Goal: Task Accomplishment & Management: Manage account settings

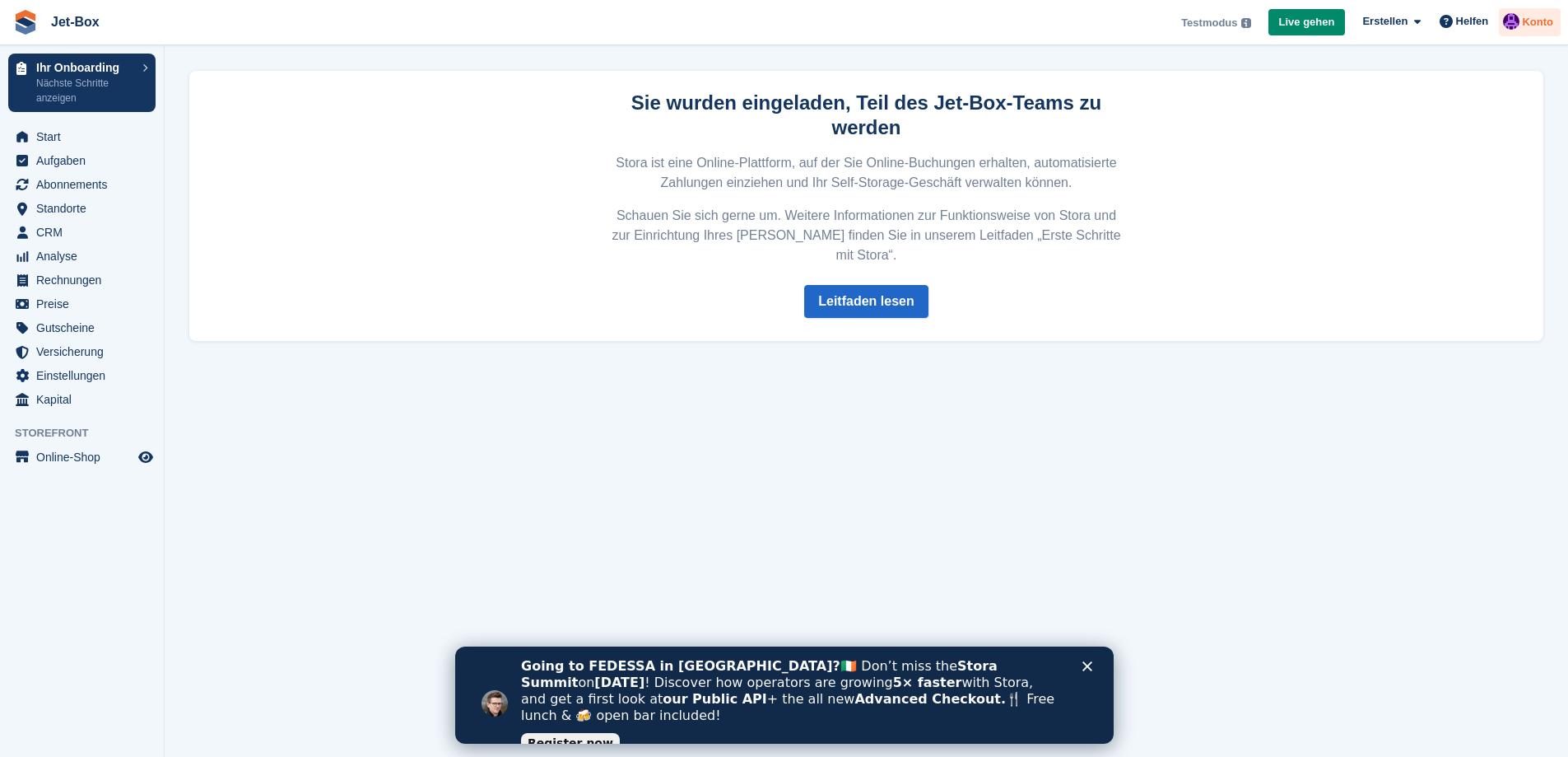
click at [1526, 22] on span "Konto" at bounding box center [1538, 22] width 31 height 17
click at [1436, 122] on div "Konto & Abrechnung" at bounding box center [1441, 122] width 115 height 17
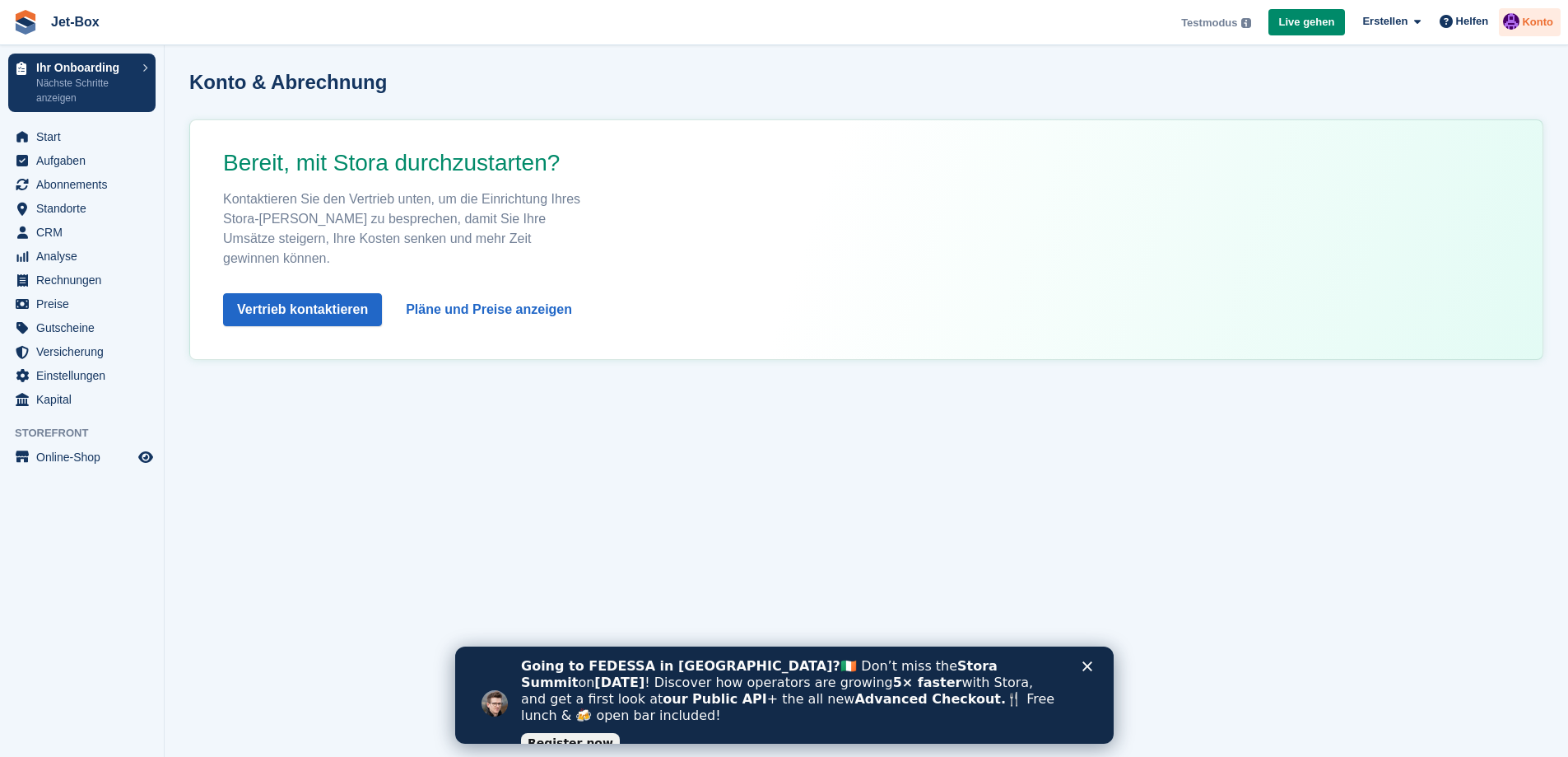
click at [1530, 22] on span "Konto" at bounding box center [1538, 22] width 31 height 17
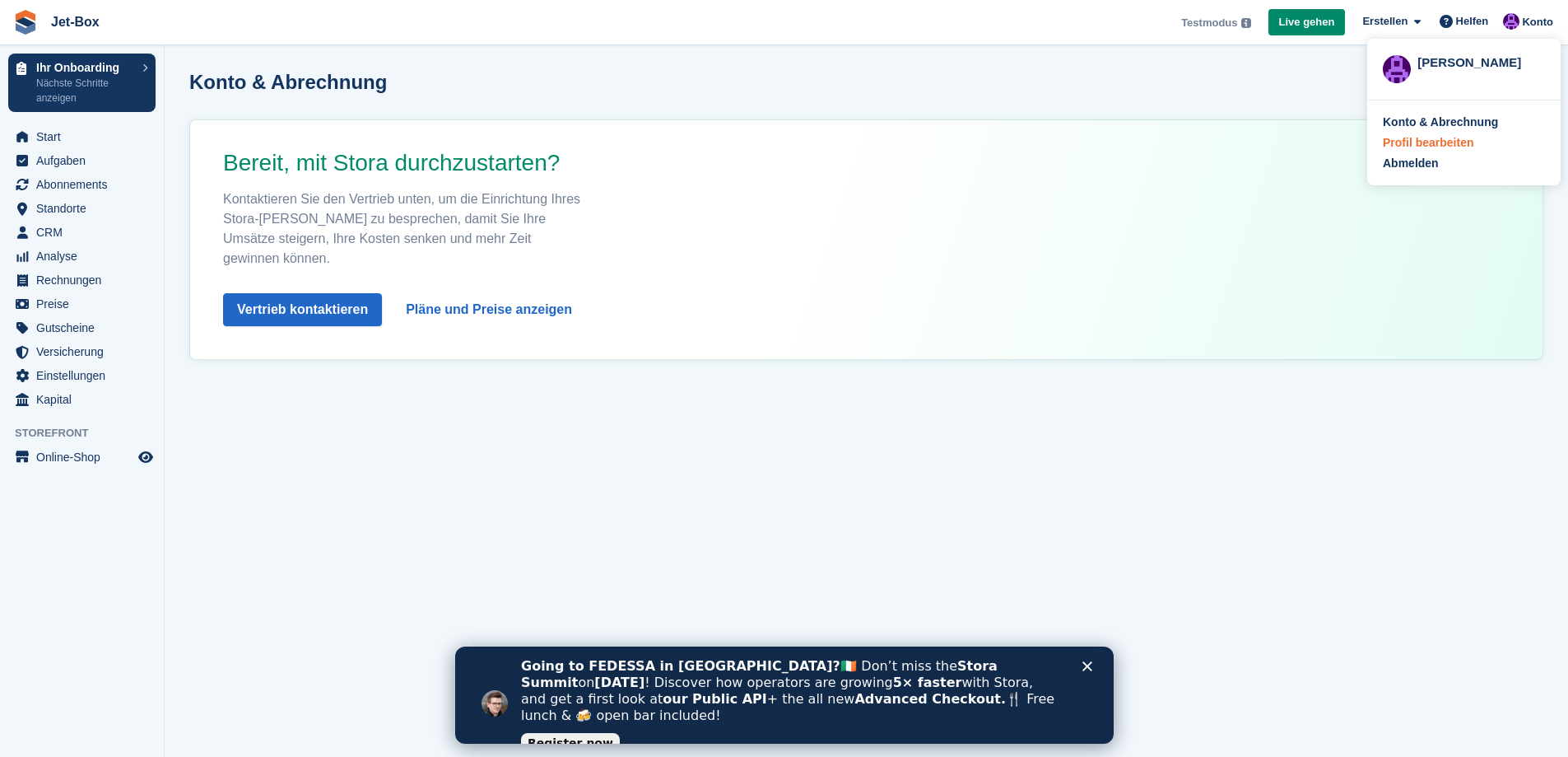
click at [1428, 141] on div "Profil bearbeiten" at bounding box center [1429, 143] width 91 height 17
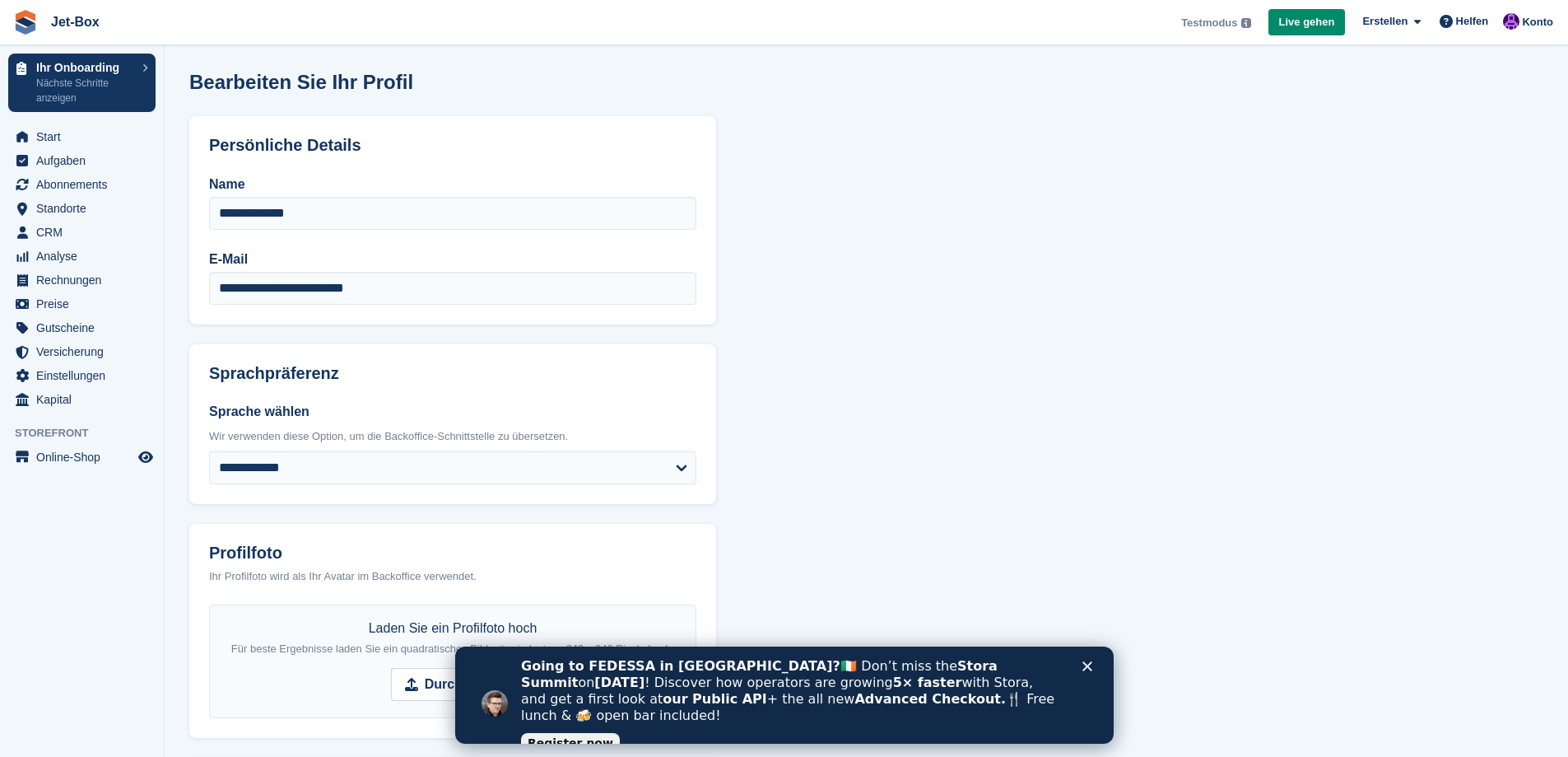
click at [973, 297] on section "**********" at bounding box center [866, 635] width 1404 height 1271
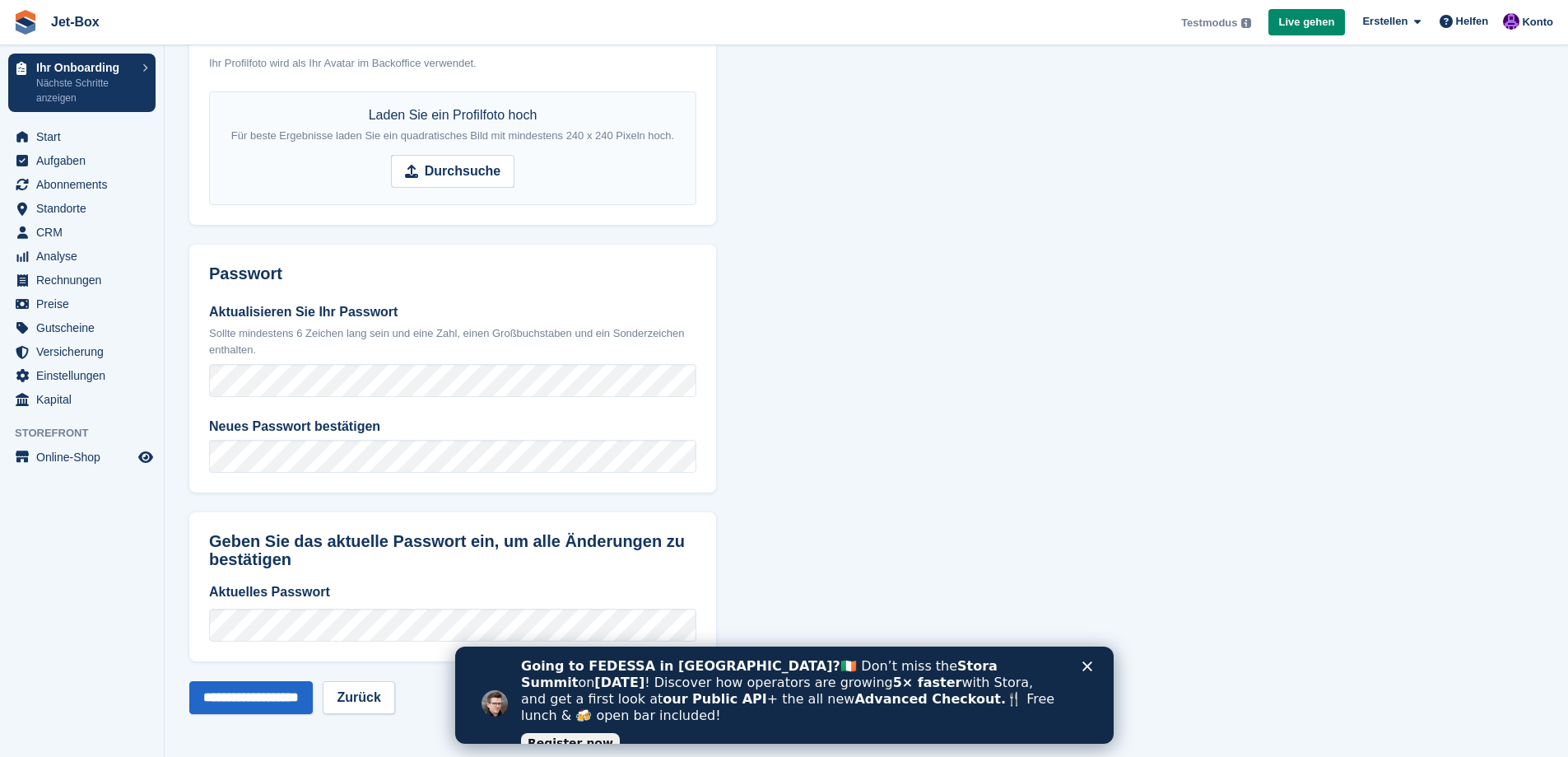
scroll to position [515, 0]
click at [38, 128] on span "Start" at bounding box center [85, 136] width 99 height 23
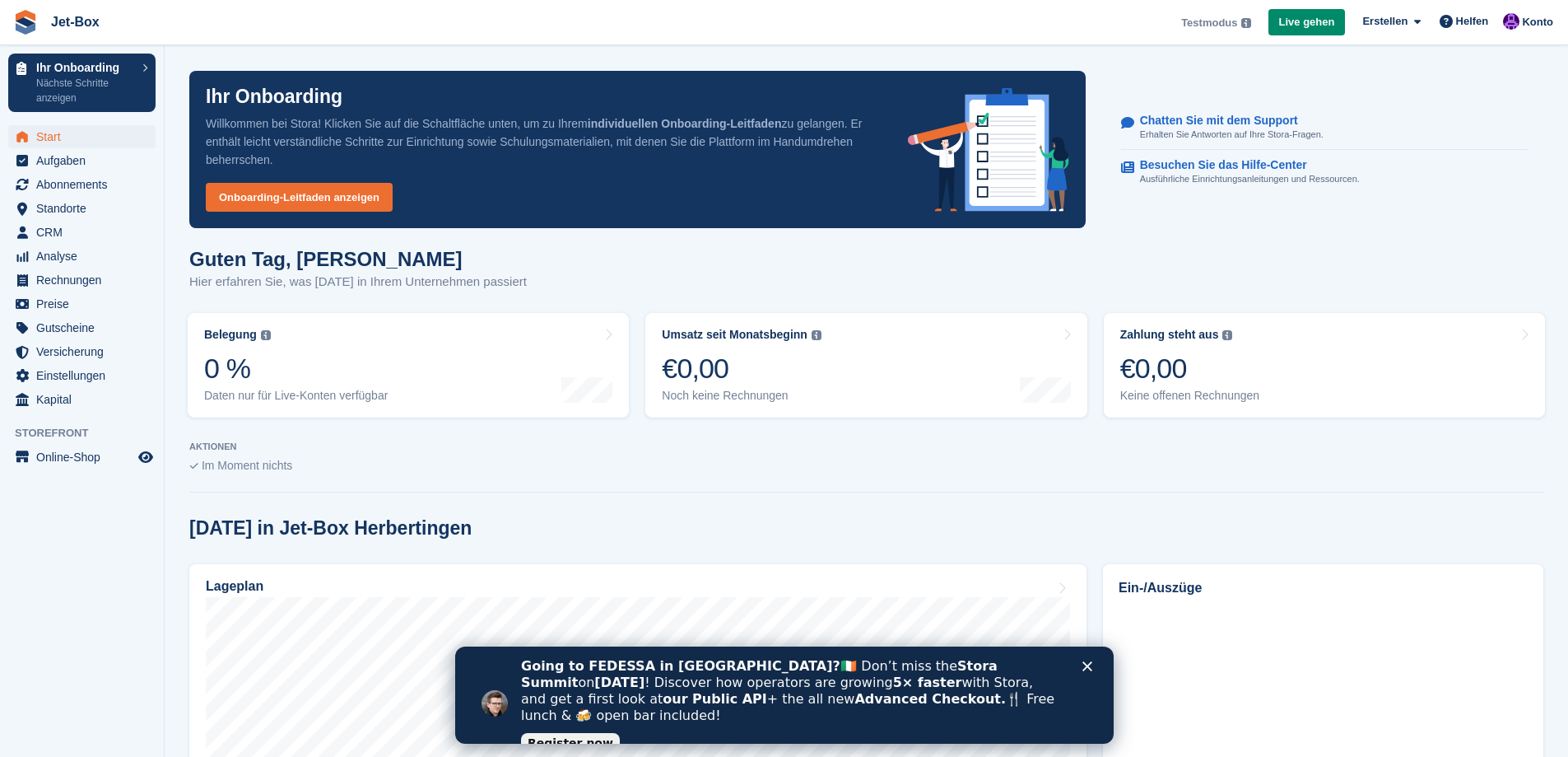
click at [1084, 663] on polygon "Schließen" at bounding box center [1086, 665] width 10 height 10
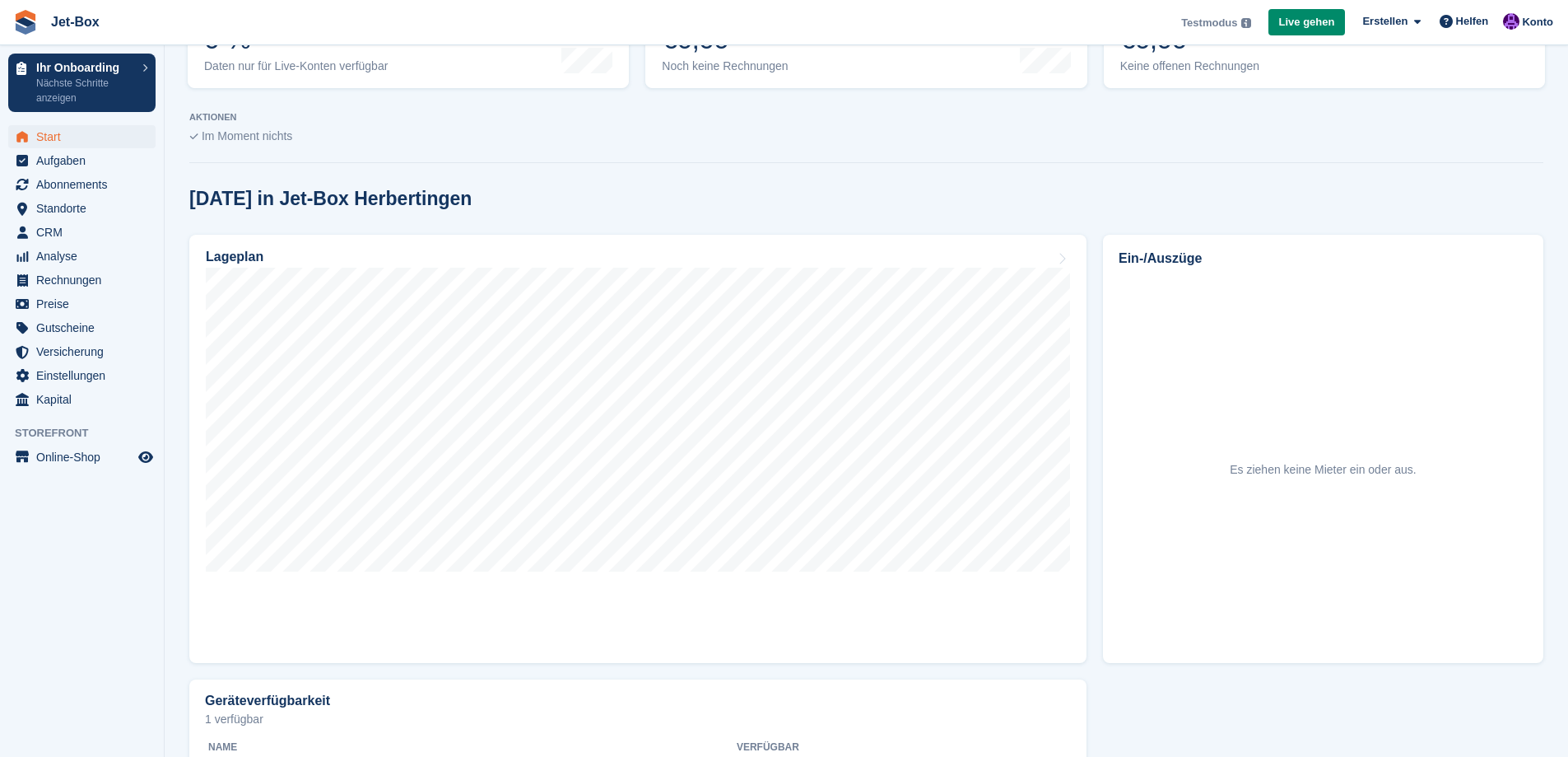
scroll to position [475, 0]
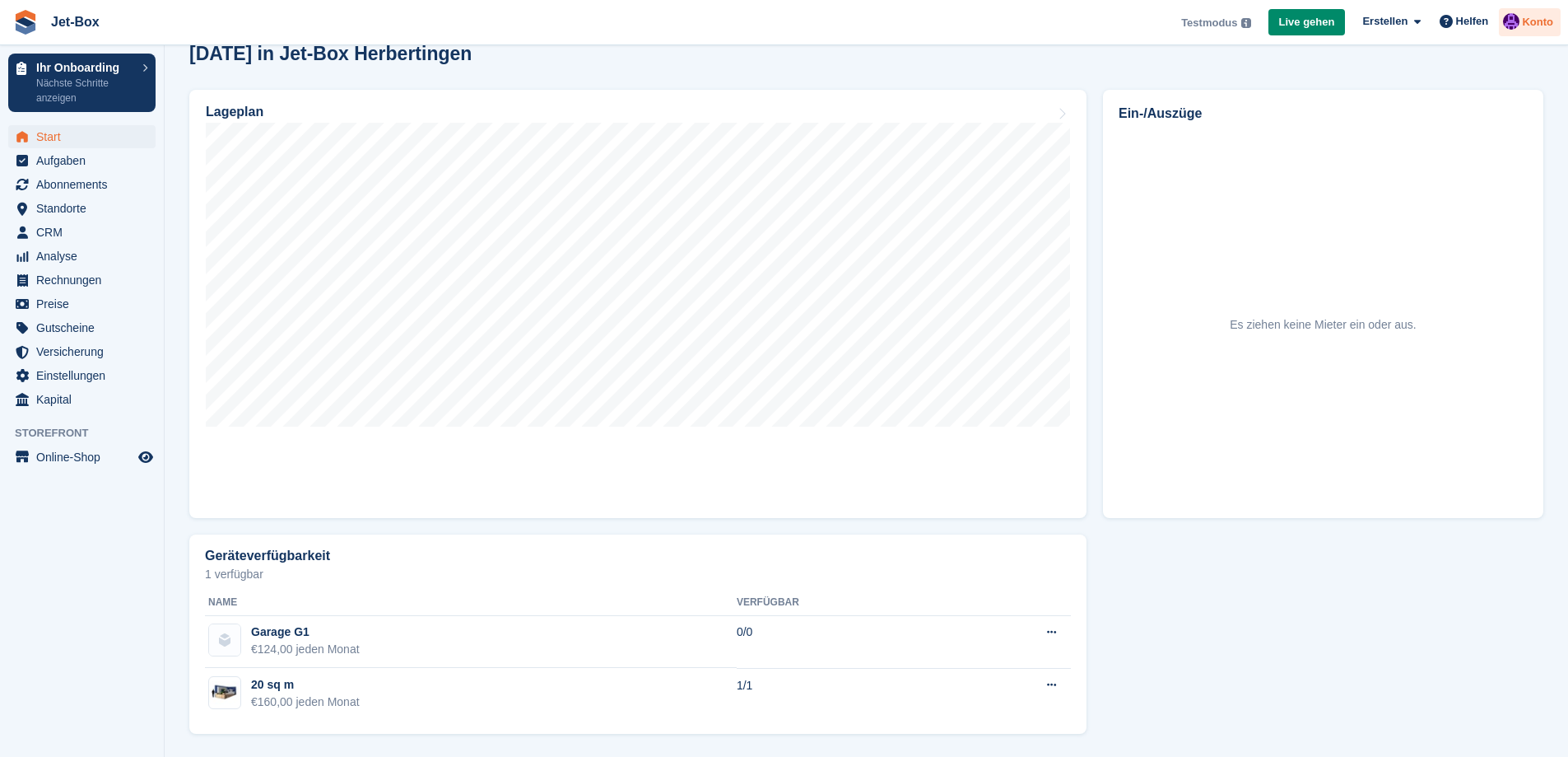
click at [1540, 21] on span "Konto" at bounding box center [1538, 22] width 31 height 17
click at [1398, 166] on div "Abmelden" at bounding box center [1412, 163] width 56 height 17
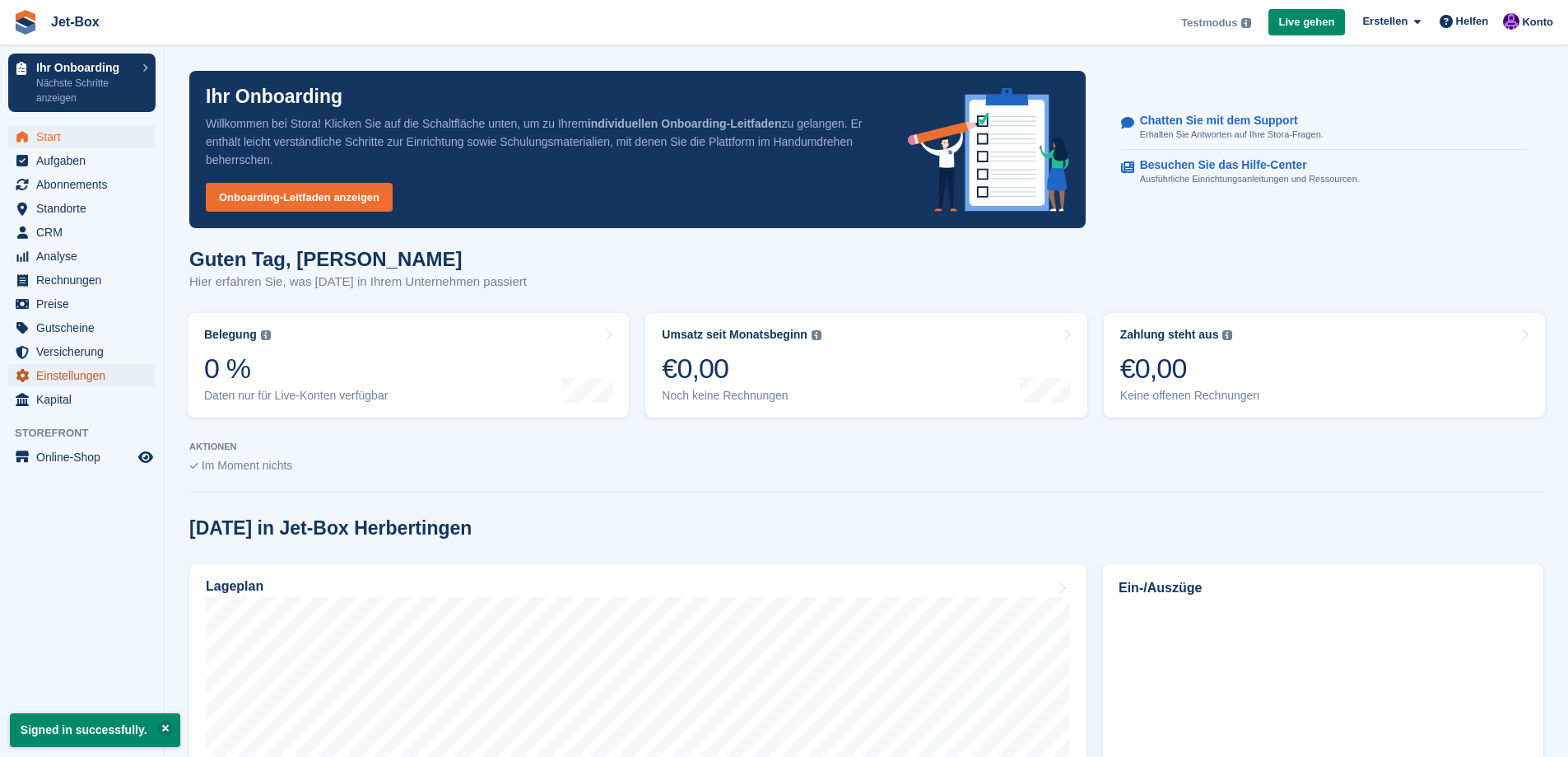
click at [81, 376] on span "Einstellungen" at bounding box center [85, 375] width 99 height 23
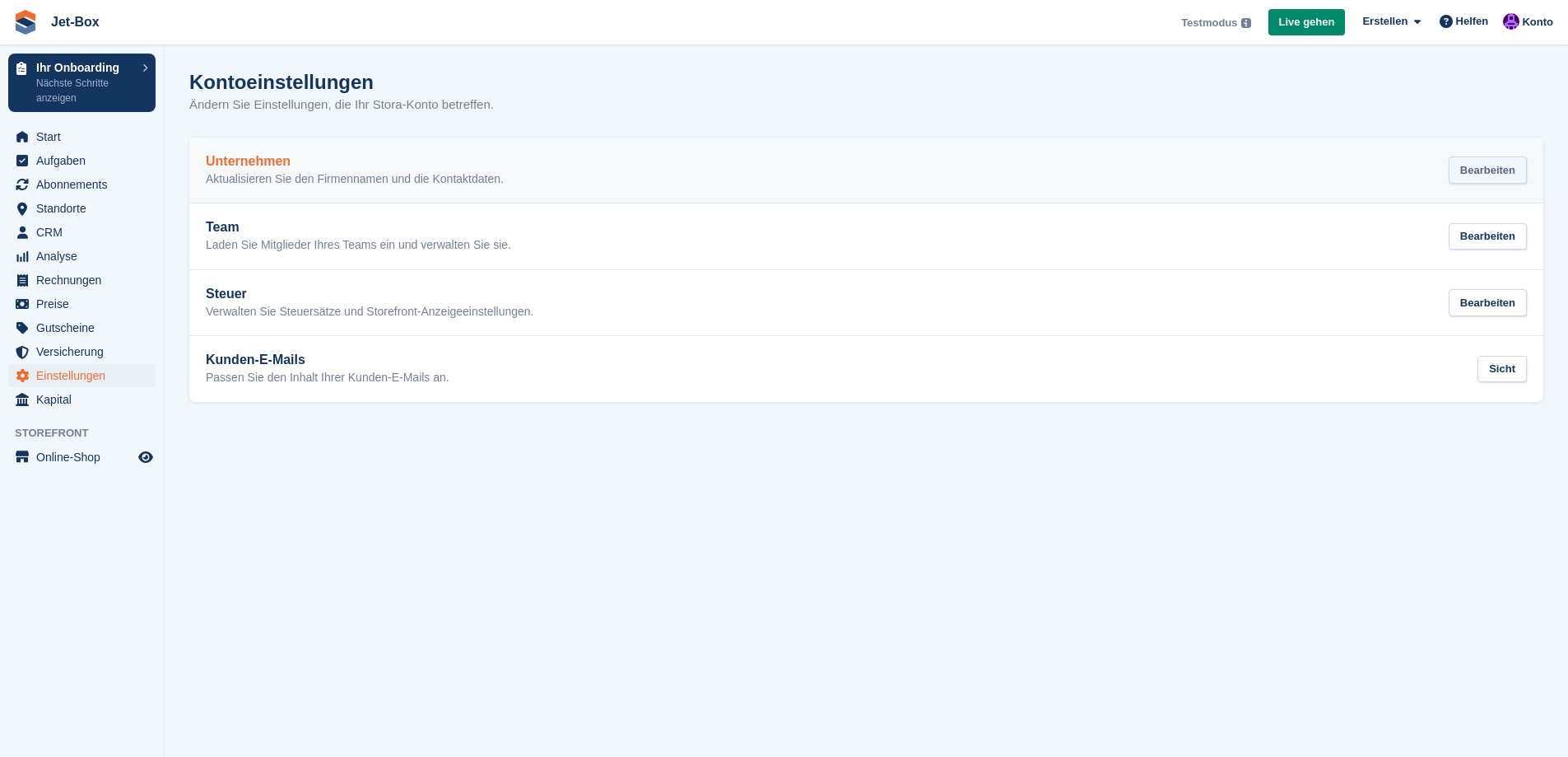
click at [1510, 167] on div "Bearbeiten" at bounding box center [1488, 170] width 78 height 27
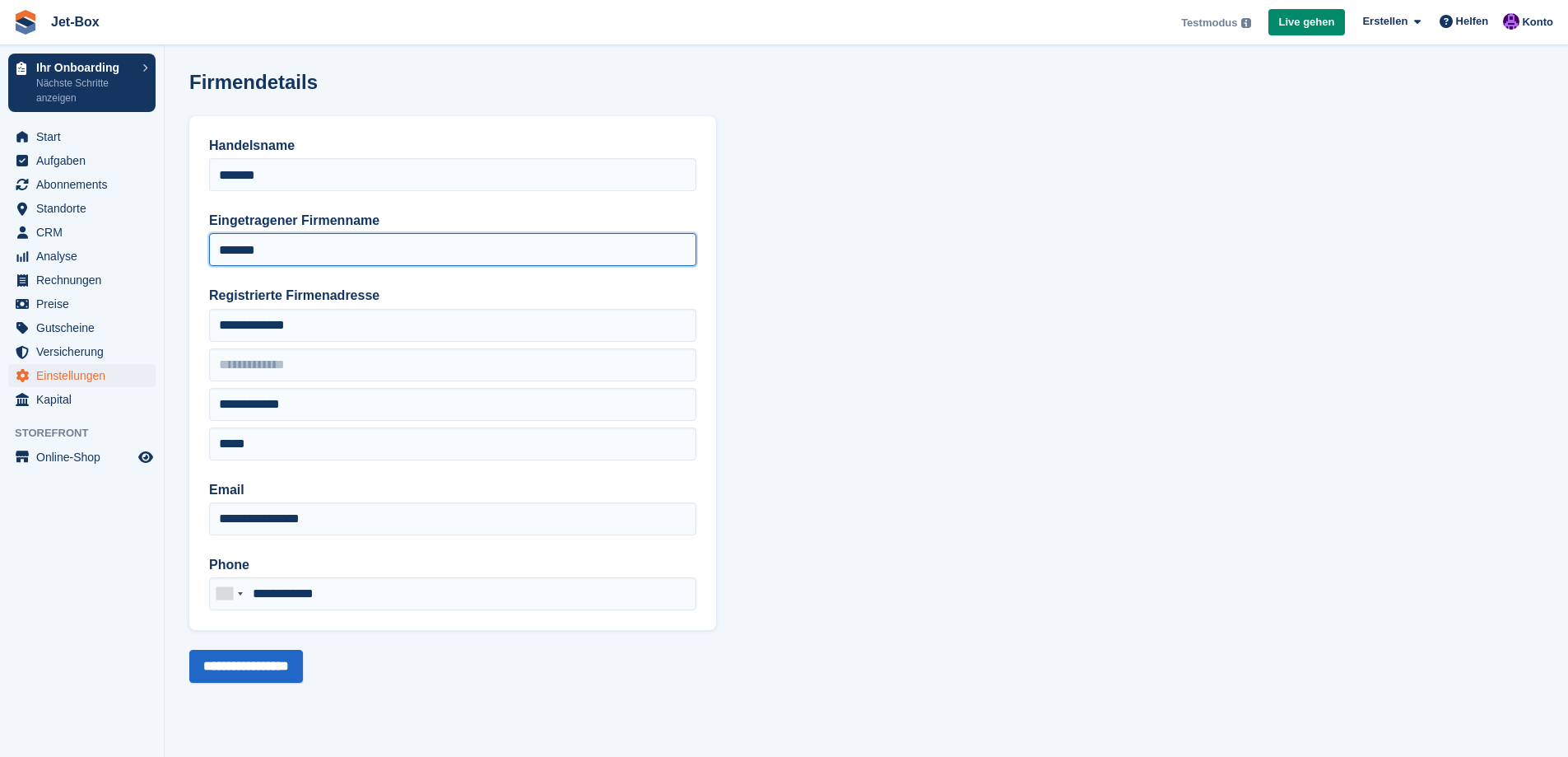
drag, startPoint x: 348, startPoint y: 257, endPoint x: 198, endPoint y: 257, distance: 150.0
click at [198, 257] on div "**********" at bounding box center [453, 373] width 527 height 514
type input "**********"
click at [246, 665] on input "**********" at bounding box center [246, 666] width 114 height 33
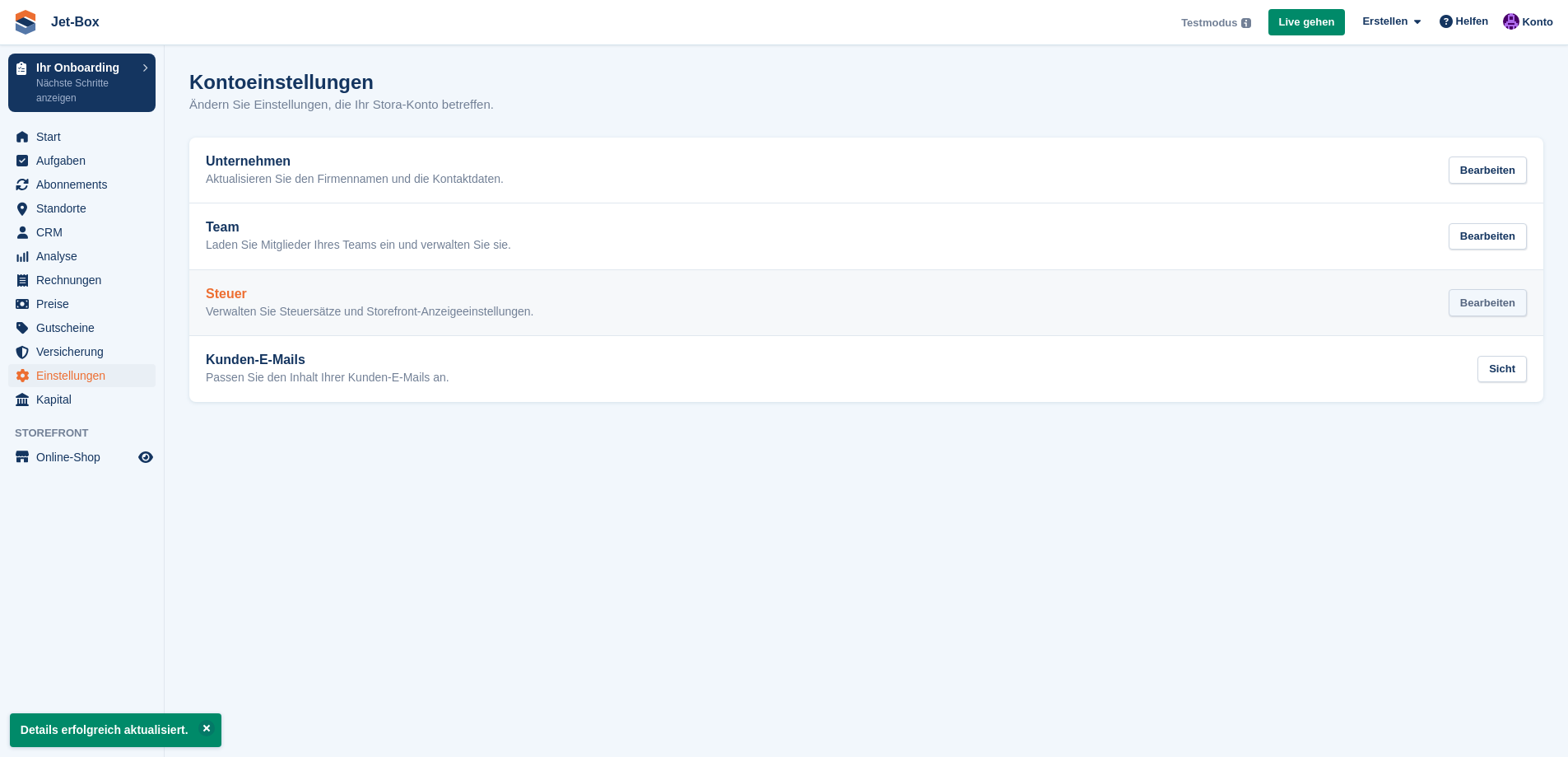
click at [1506, 299] on div "Bearbeiten" at bounding box center [1488, 302] width 78 height 27
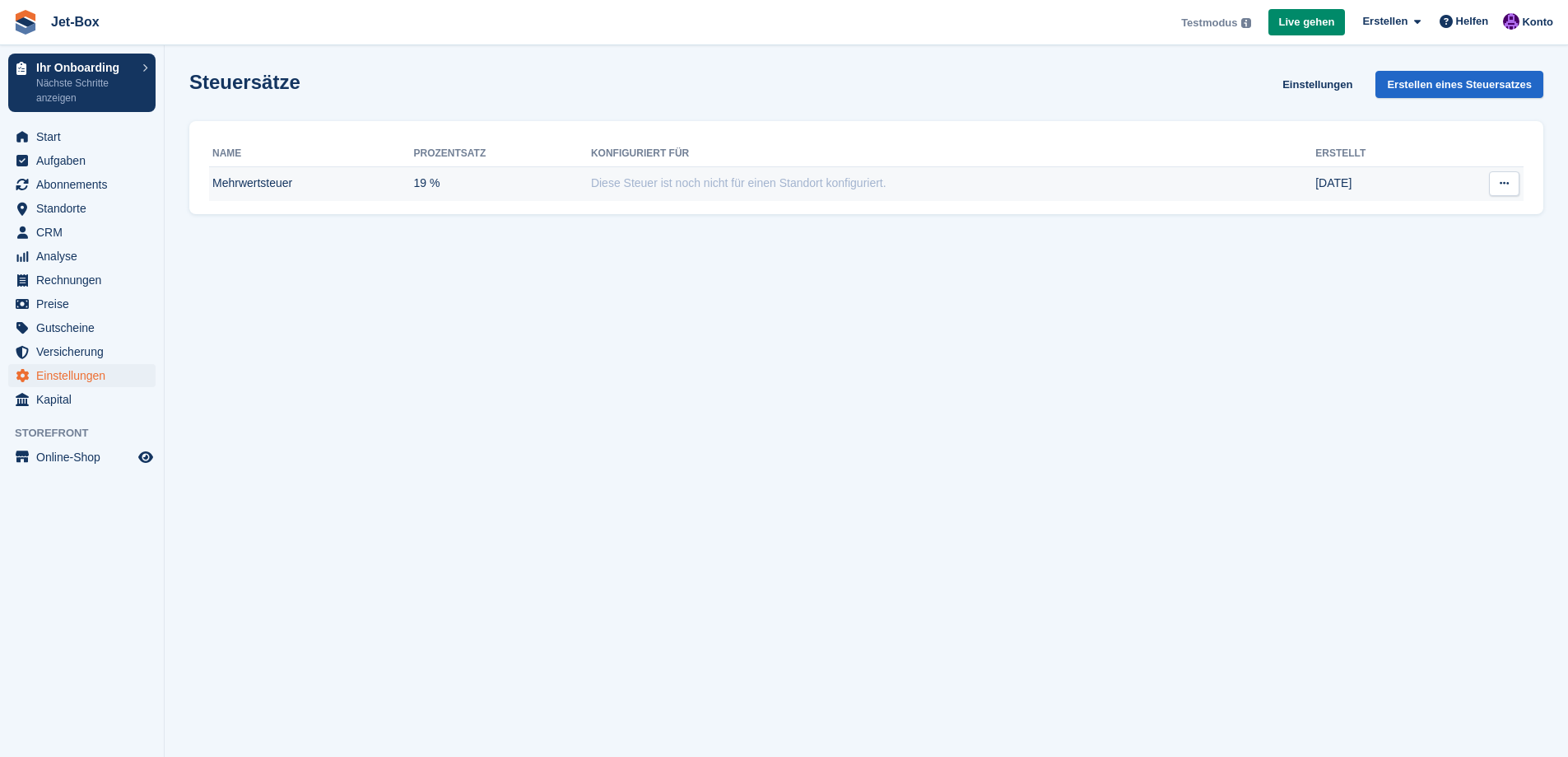
click at [1506, 181] on icon at bounding box center [1504, 183] width 9 height 10
click at [815, 190] on span "Diese Steuer ist noch nicht für einen Standort konfiguriert." at bounding box center [739, 183] width 295 height 13
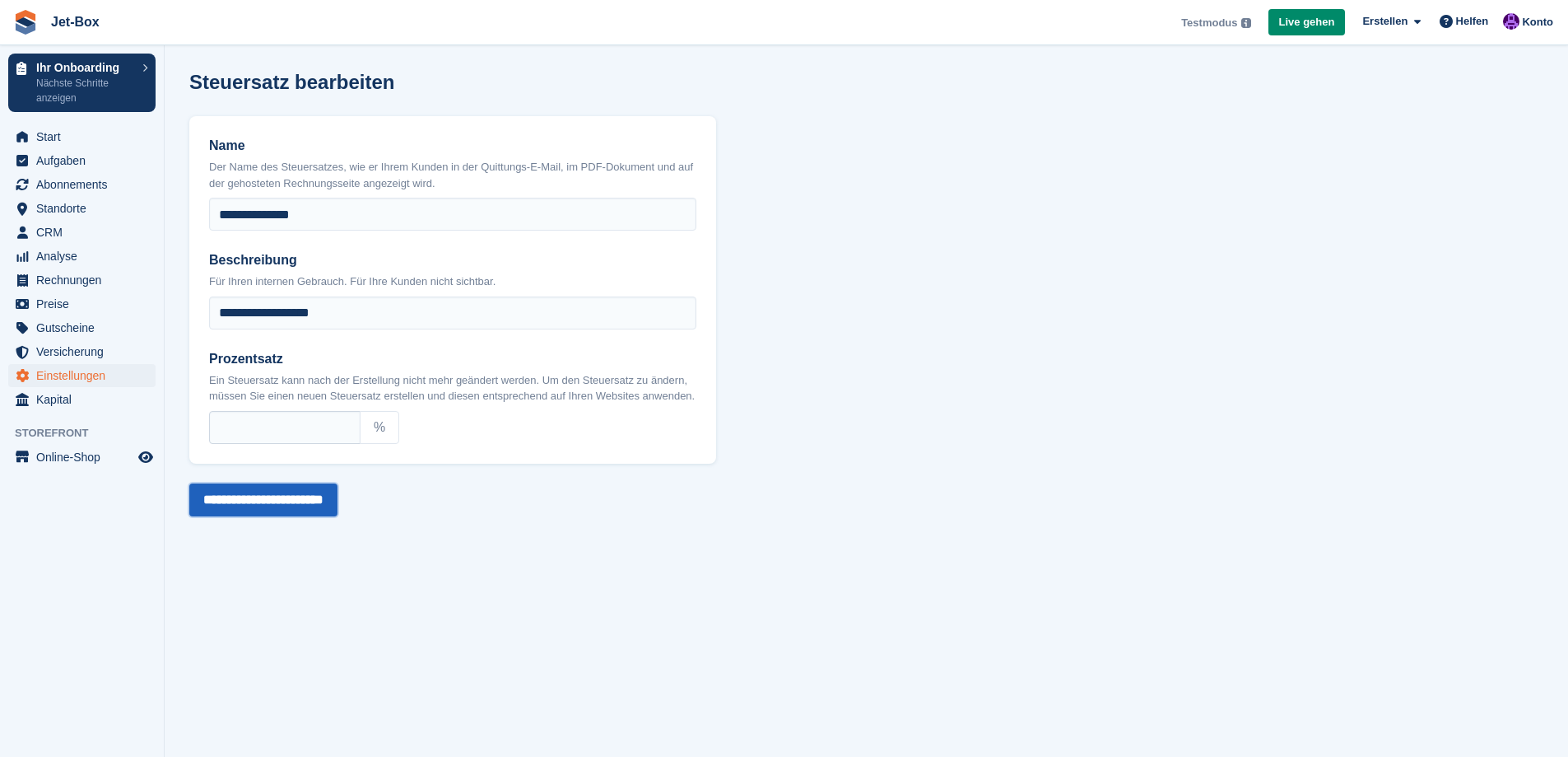
click at [245, 498] on input "**********" at bounding box center [264, 500] width 149 height 33
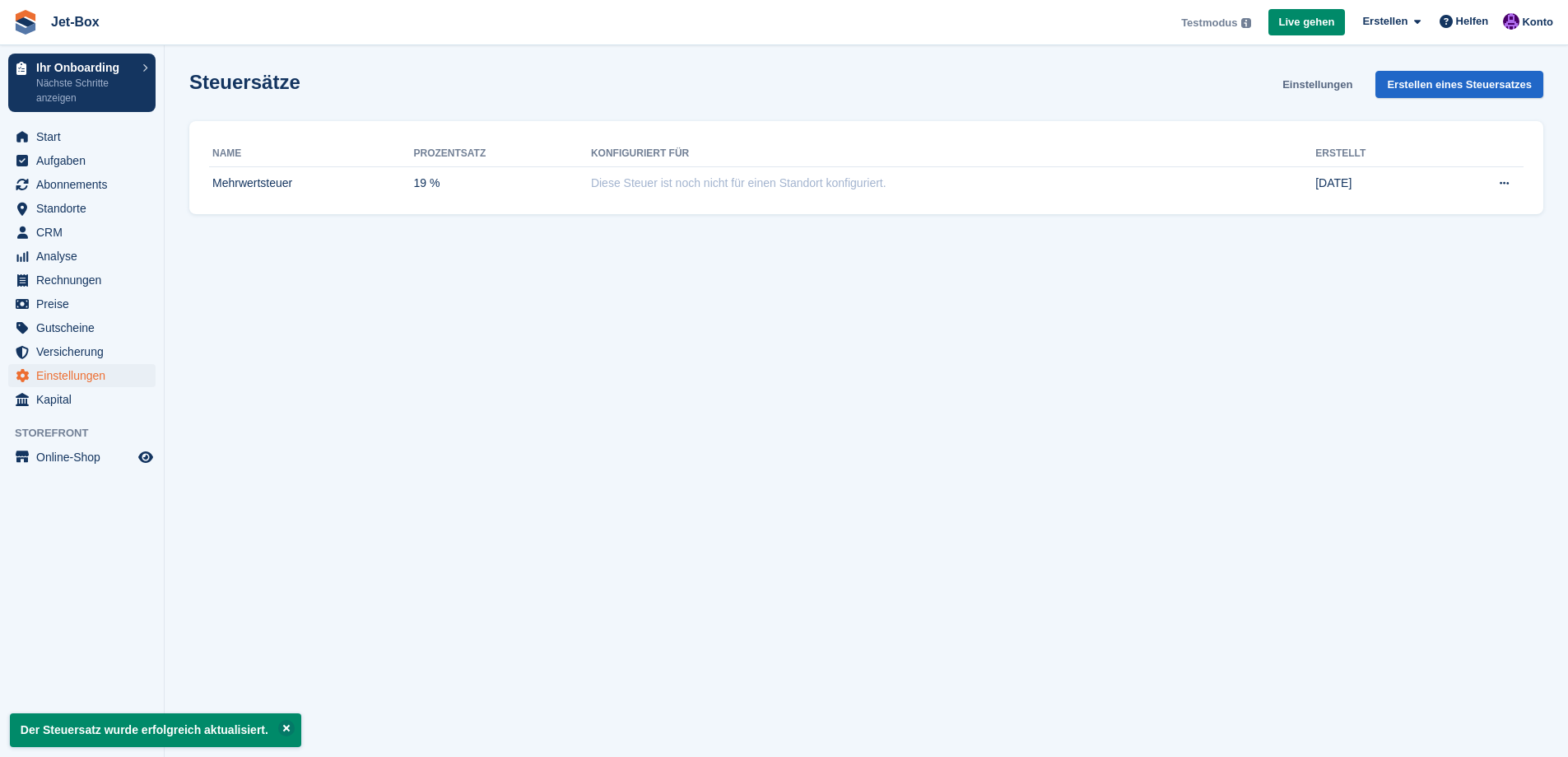
click at [1326, 85] on link "Einstellungen" at bounding box center [1317, 84] width 83 height 27
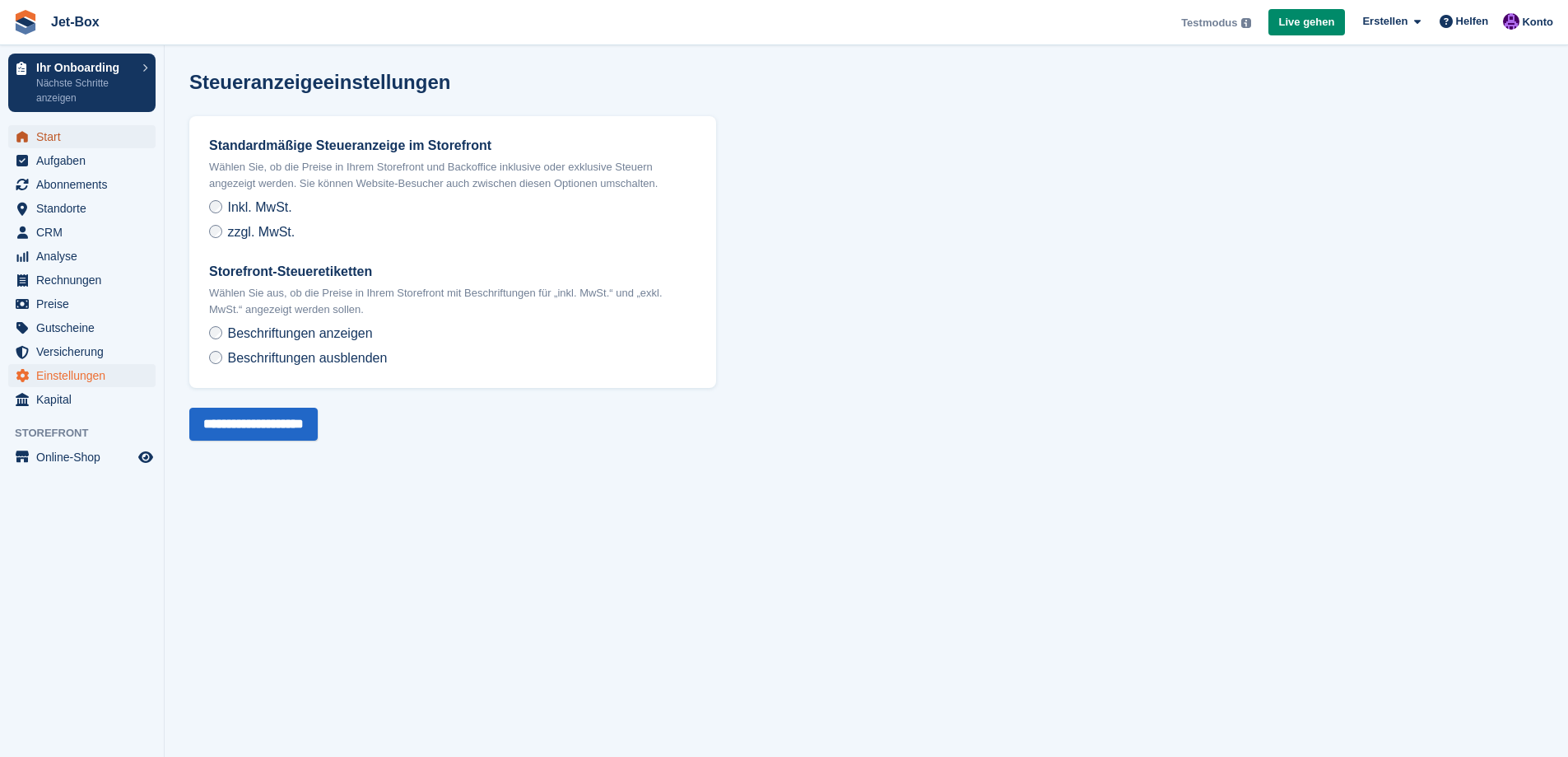
click at [44, 129] on span "Start" at bounding box center [85, 136] width 99 height 23
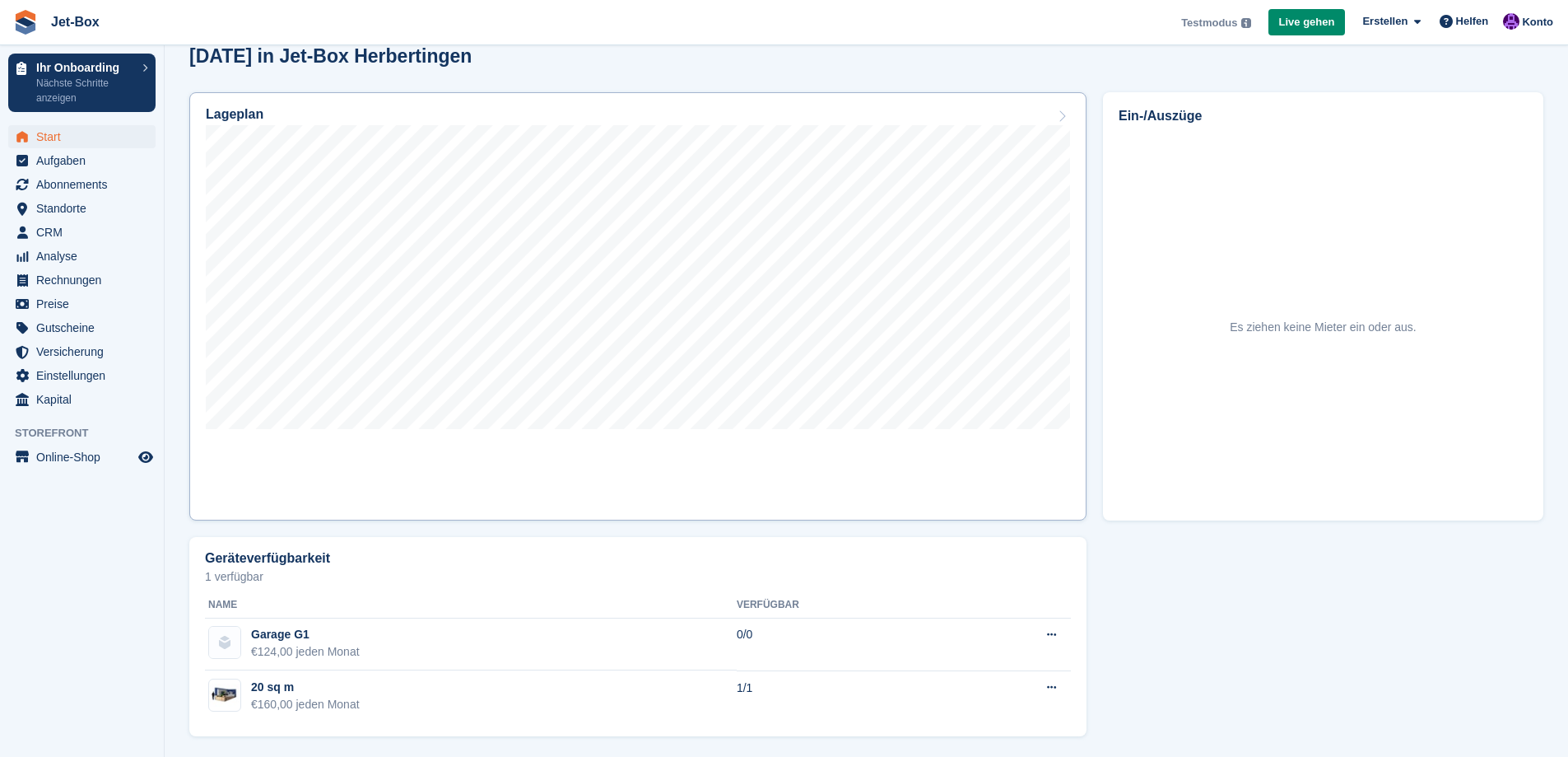
scroll to position [475, 0]
click at [69, 378] on span "Einstellungen" at bounding box center [85, 375] width 99 height 23
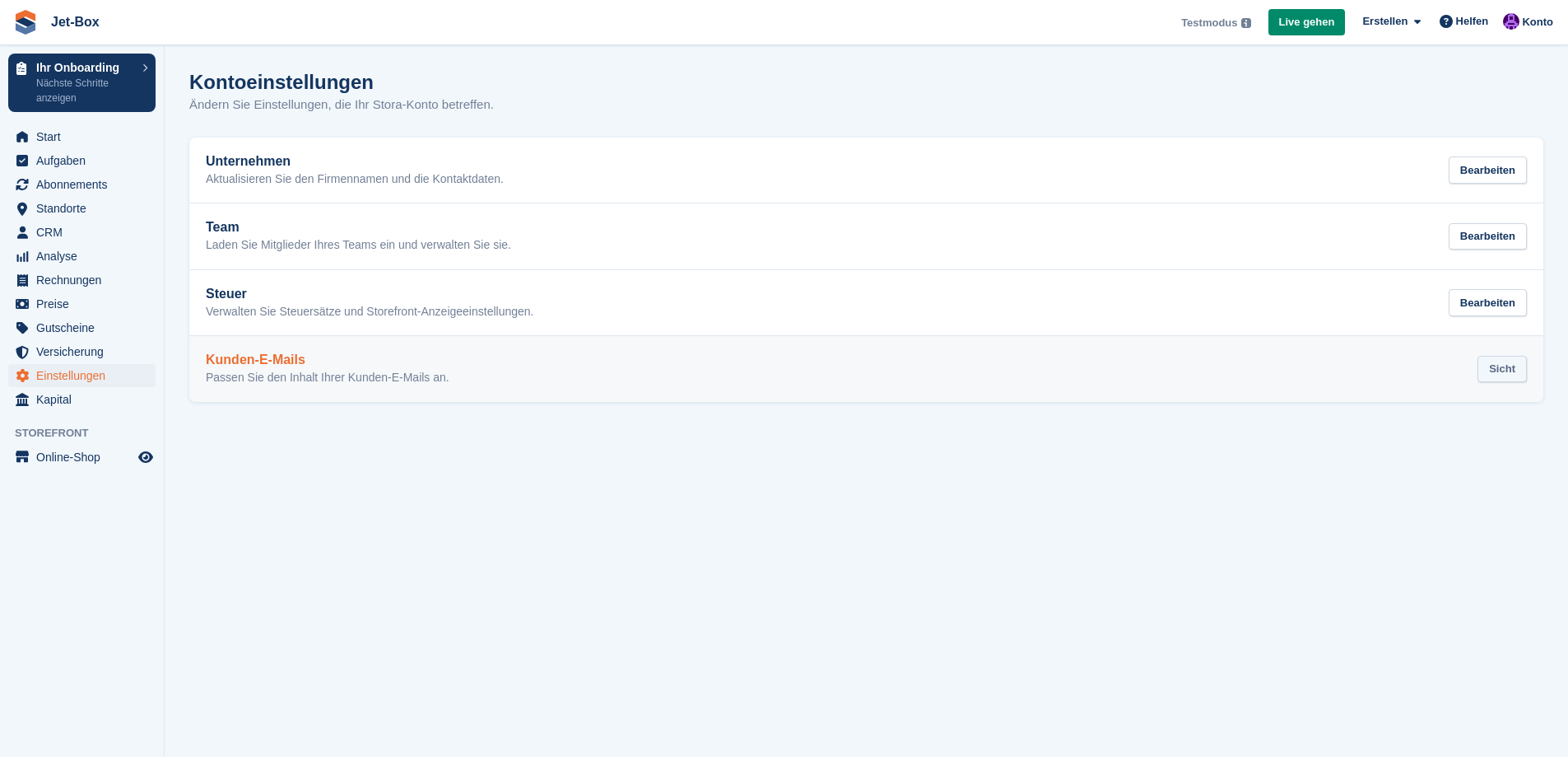
click at [1507, 372] on div "Sicht" at bounding box center [1502, 369] width 50 height 27
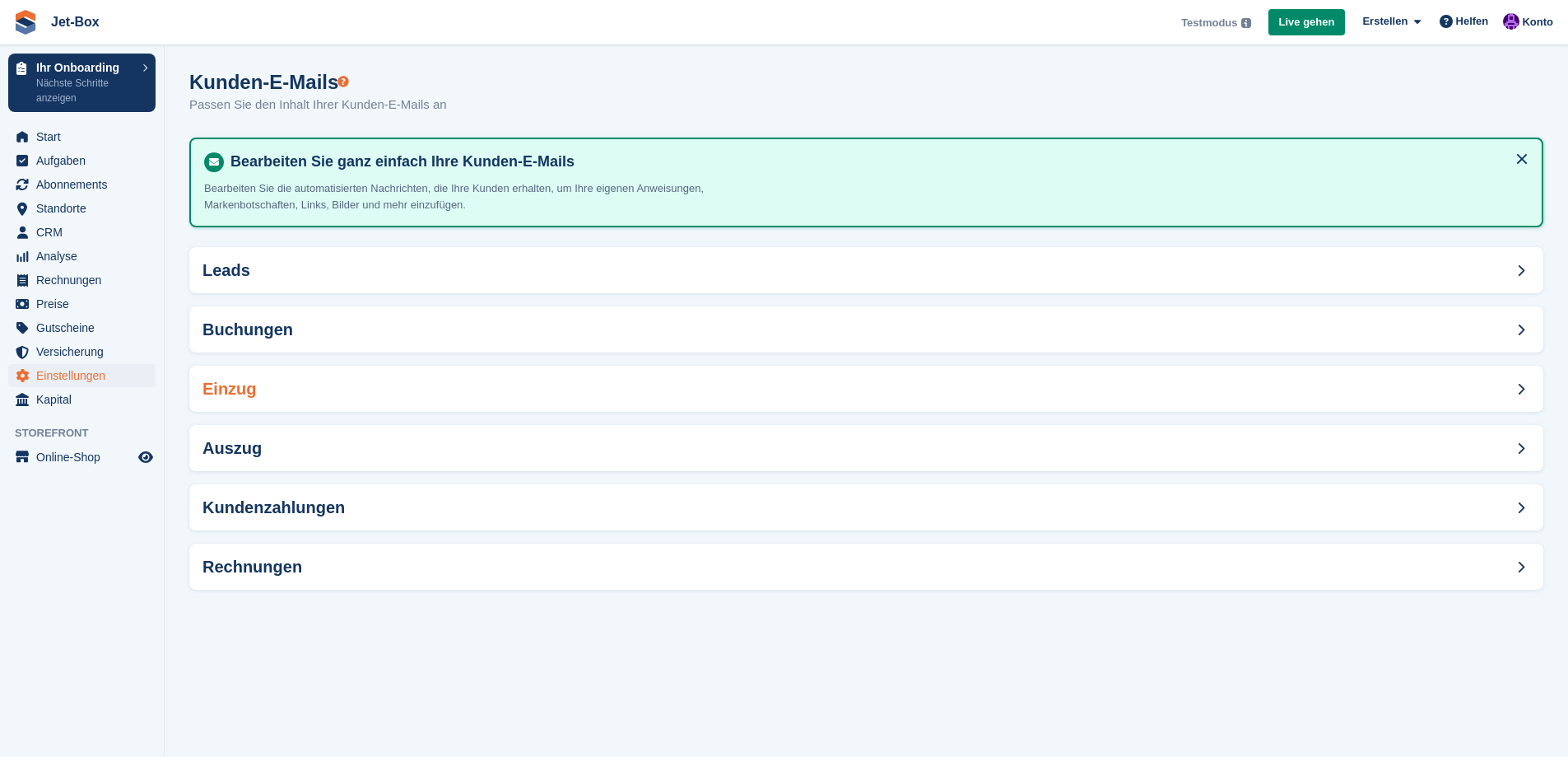
click at [270, 387] on div "Einzug" at bounding box center [867, 388] width 1355 height 46
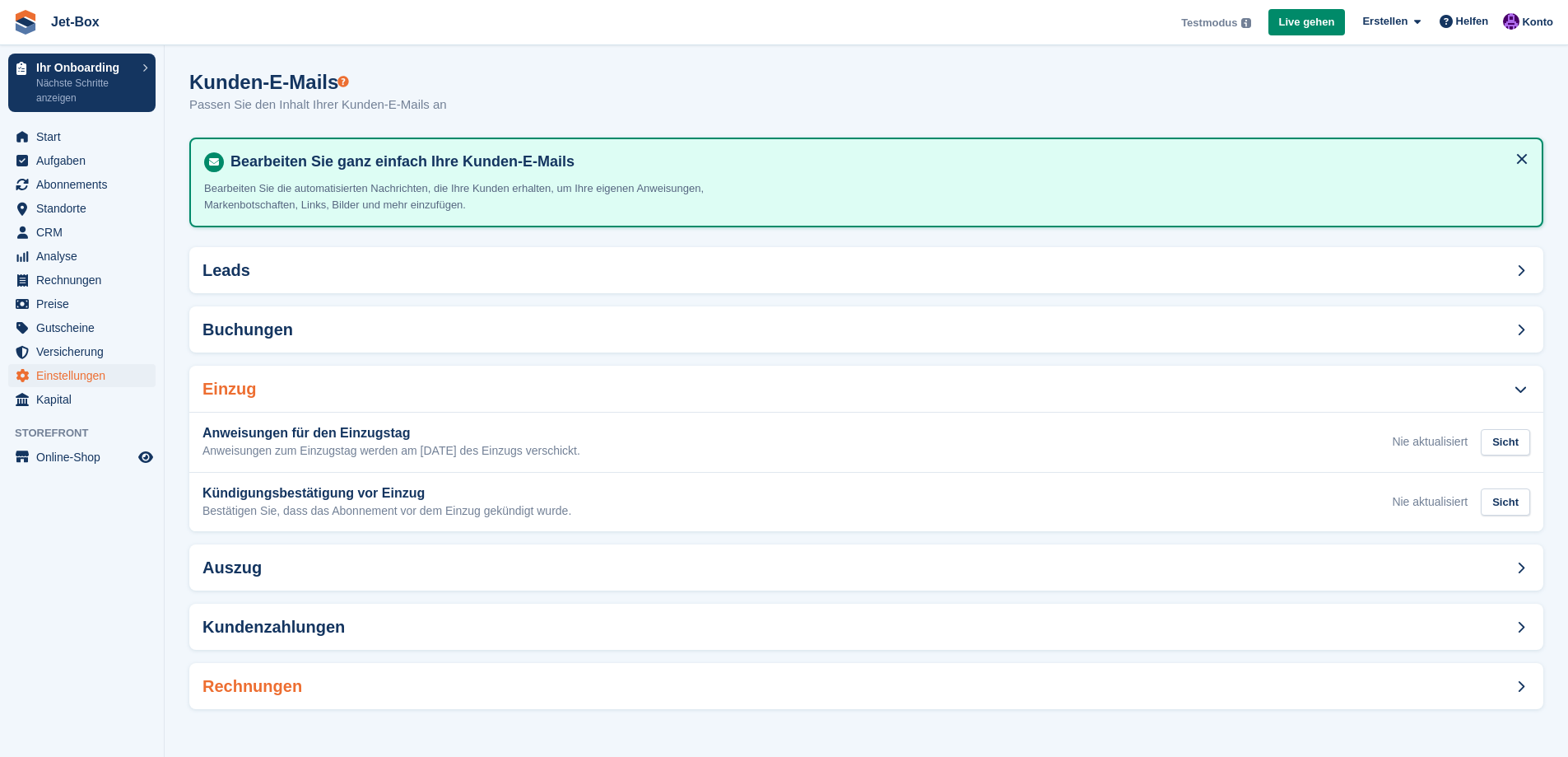
click at [474, 684] on div "Rechnungen" at bounding box center [867, 685] width 1355 height 46
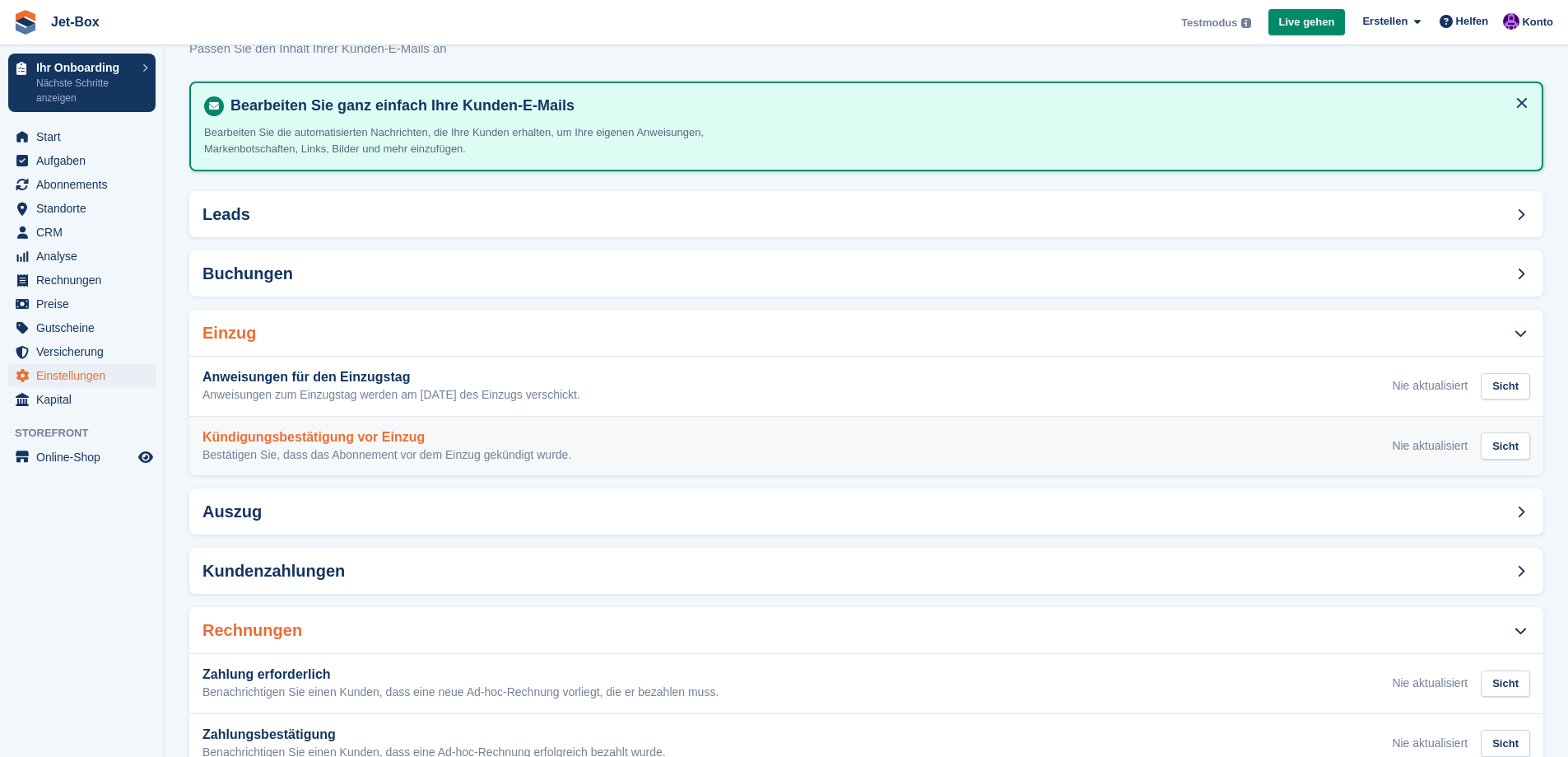
scroll to position [109, 0]
